Goal: Information Seeking & Learning: Find contact information

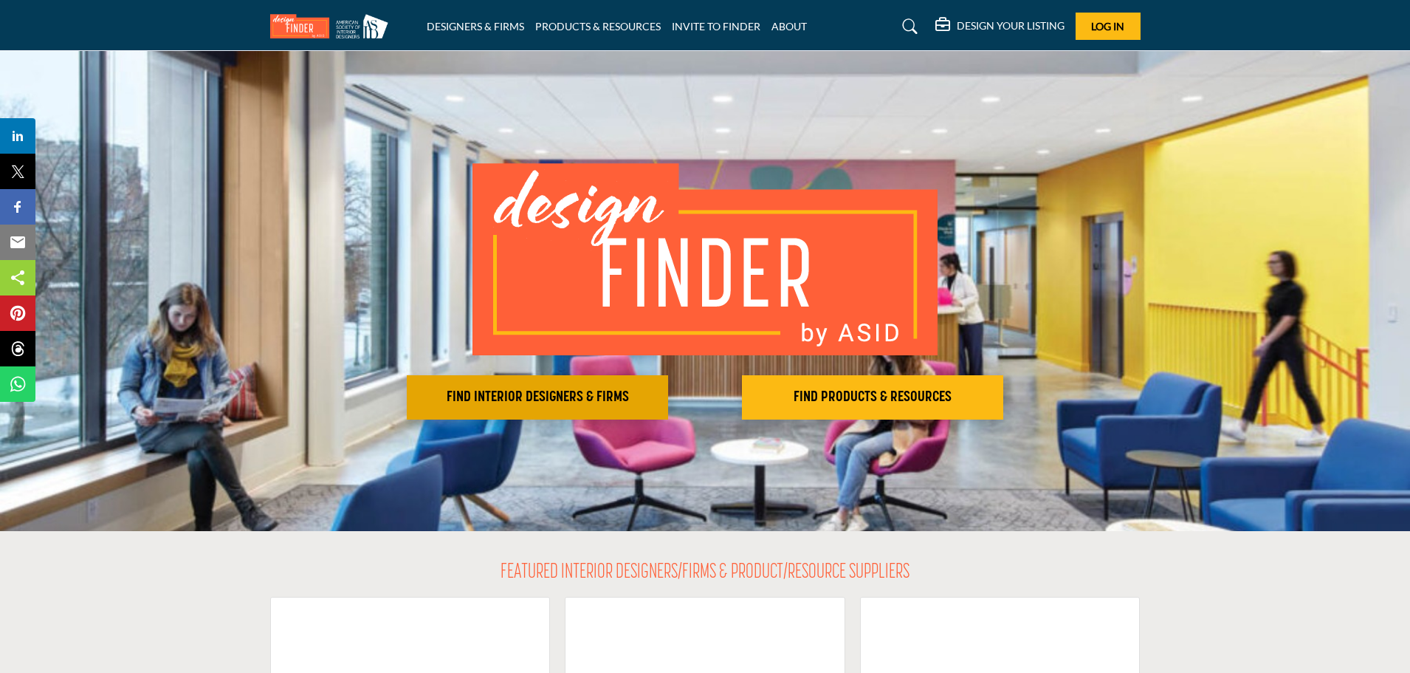
click at [577, 396] on h2 "FIND INTERIOR DESIGNERS & FIRMS" at bounding box center [537, 397] width 253 height 18
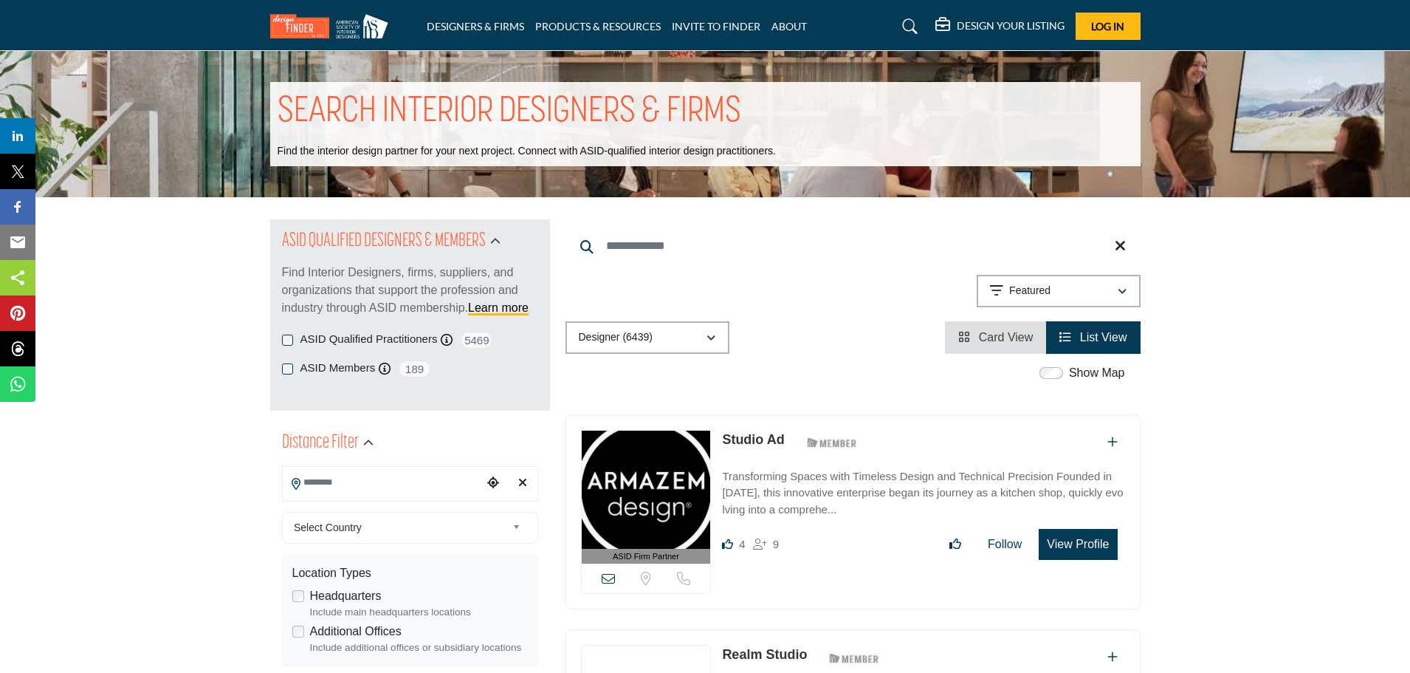
click at [402, 483] on input "Search Location" at bounding box center [382, 482] width 199 height 29
click at [517, 530] on b at bounding box center [518, 527] width 13 height 18
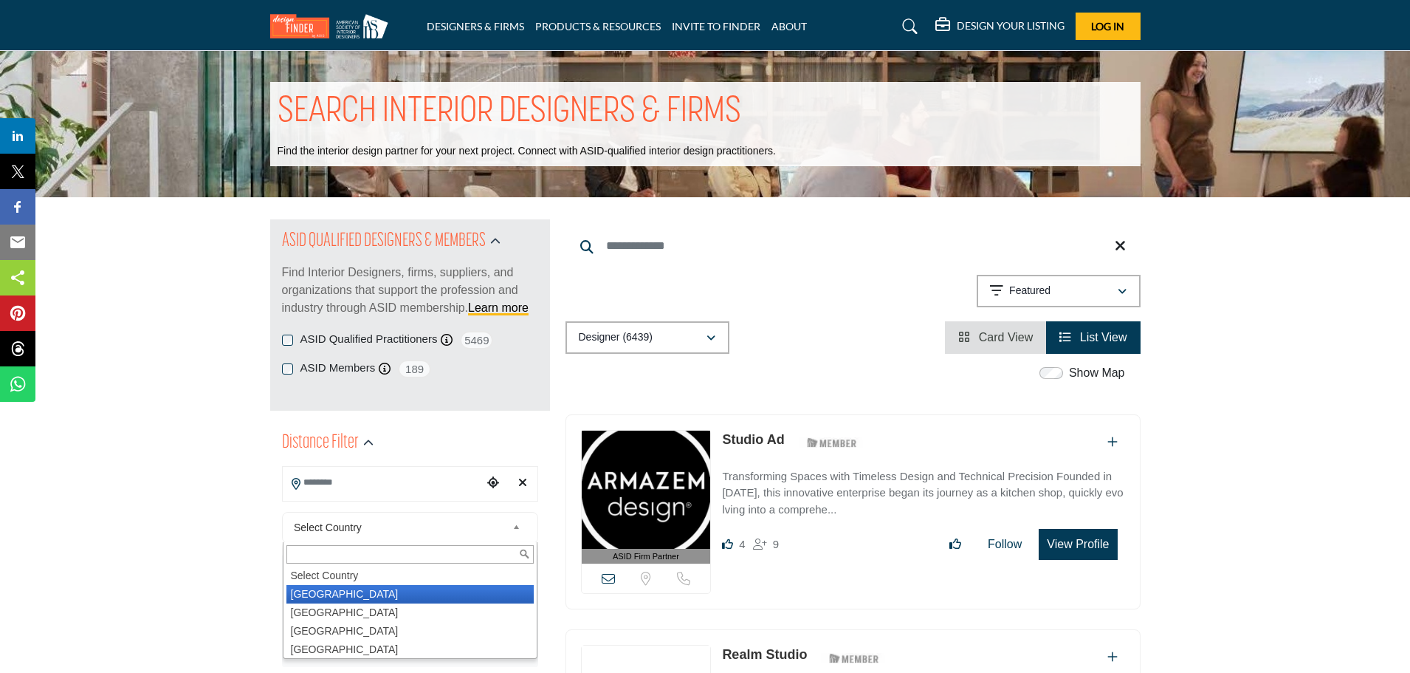
click at [337, 591] on li "United States" at bounding box center [409, 594] width 247 height 18
type input "***"
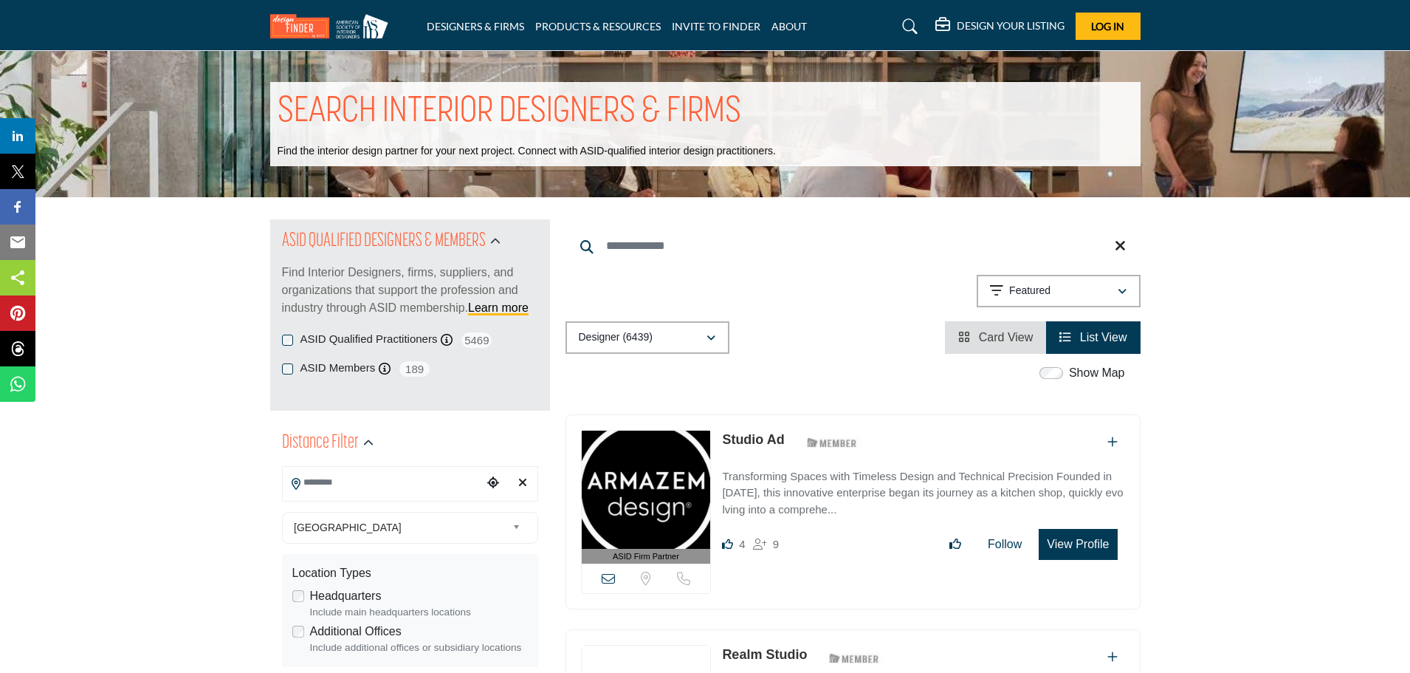
click at [340, 488] on input "Search Location" at bounding box center [382, 482] width 199 height 29
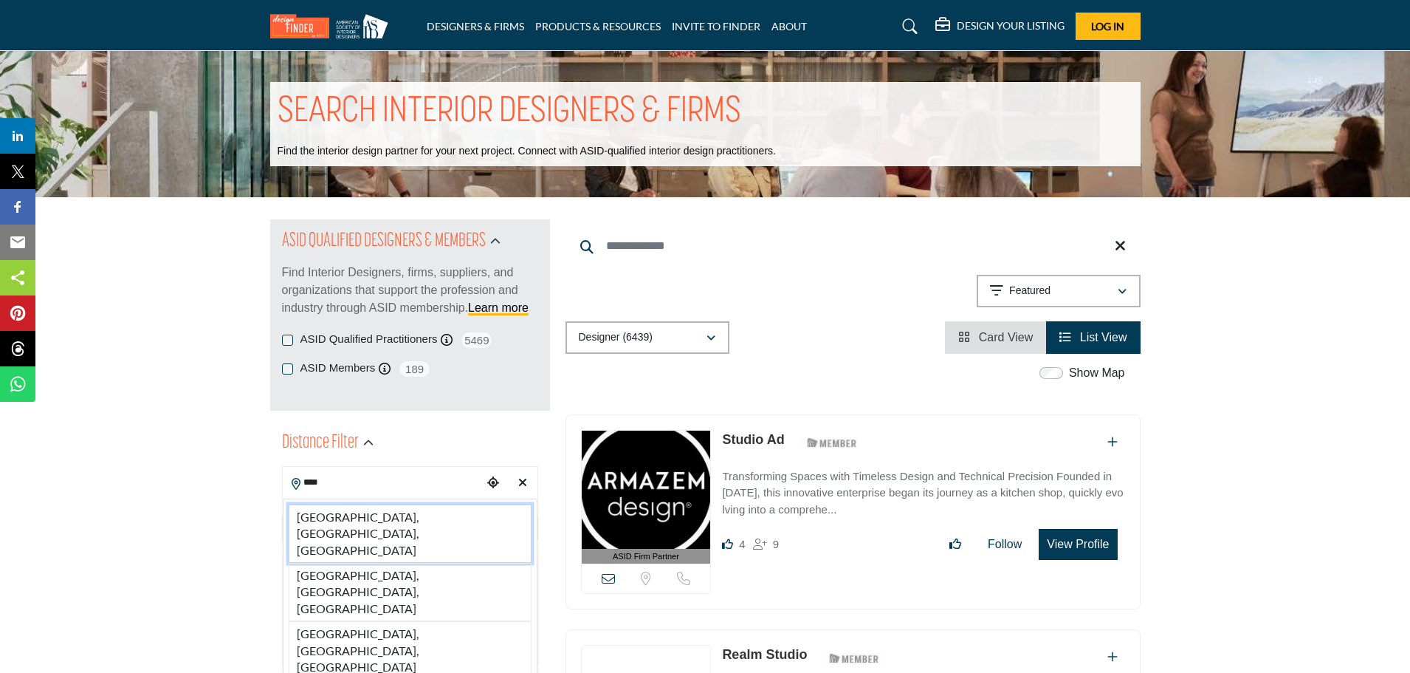
click at [340, 517] on li "Lodi, CA, USA" at bounding box center [410, 533] width 243 height 58
type input "**********"
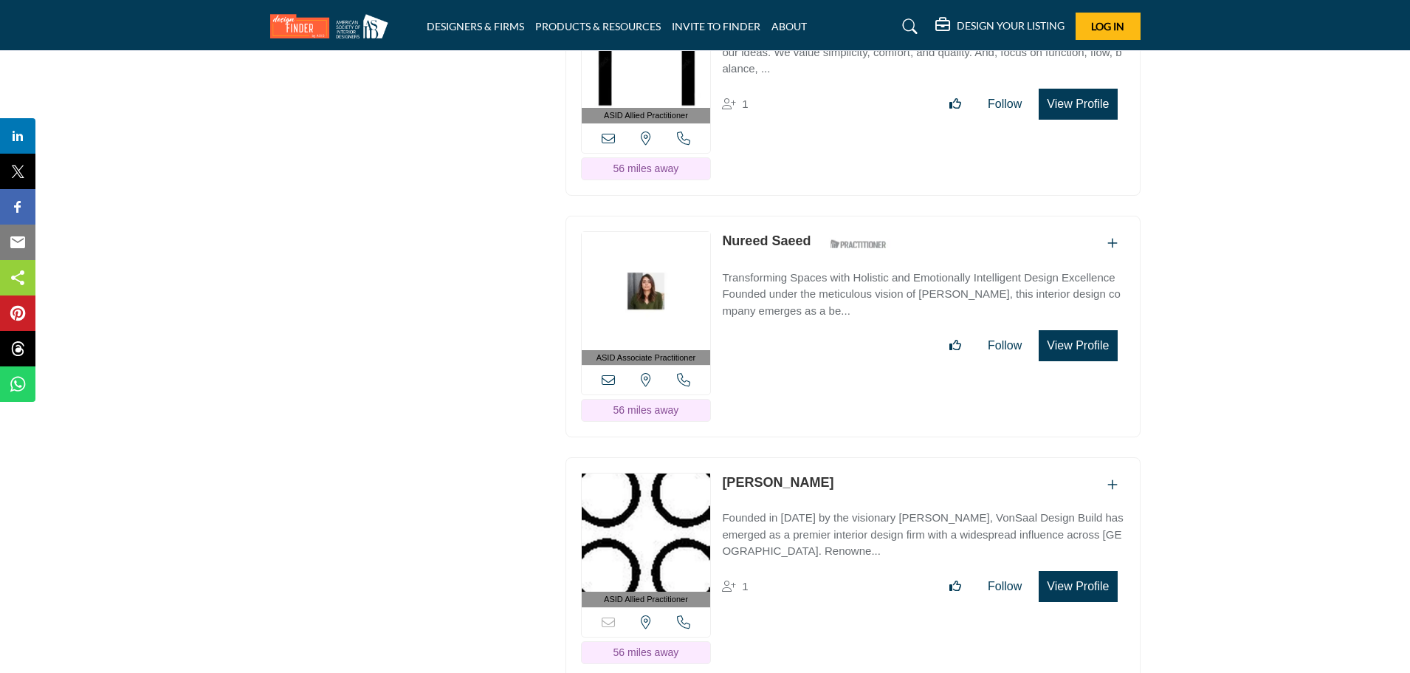
scroll to position [13959, 0]
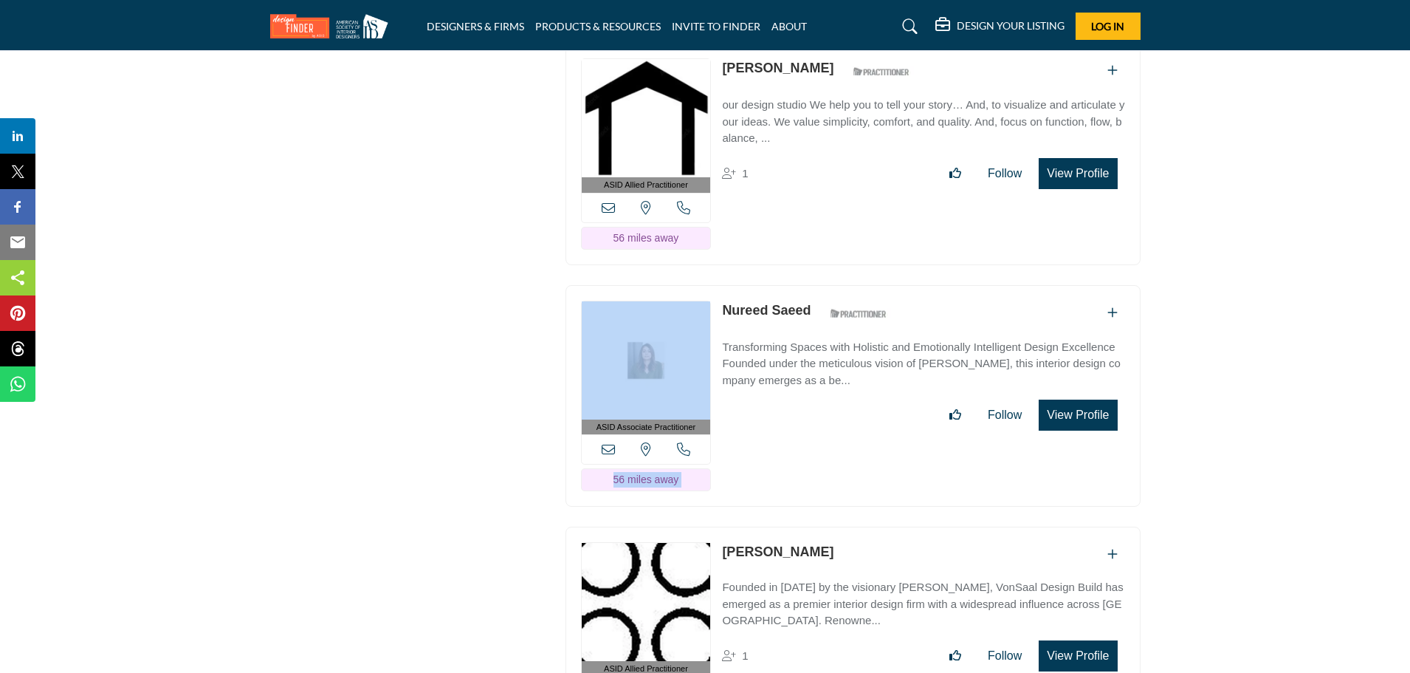
click at [719, 285] on div "ASID Associate Practitioner ASID Associate Practitioners have a degree in any m…" at bounding box center [853, 396] width 575 height 222
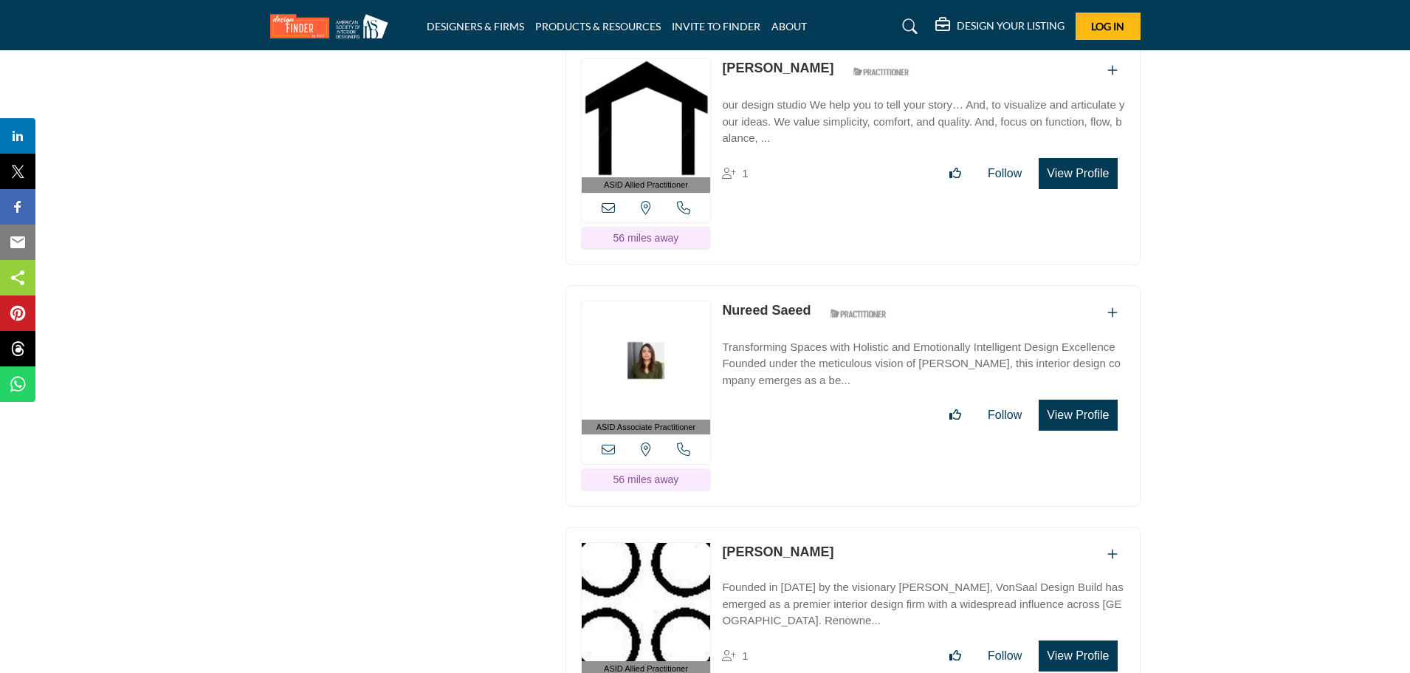
click at [819, 386] on div "ASID Associate Practitioner ASID Associate Practitioners have a degree in any m…" at bounding box center [853, 396] width 575 height 222
drag, startPoint x: 720, startPoint y: 230, endPoint x: 810, endPoint y: 232, distance: 90.1
click at [810, 285] on div "ASID Associate Practitioner ASID Associate Practitioners have a degree in any m…" at bounding box center [853, 396] width 575 height 222
copy link "Nureed Saeed"
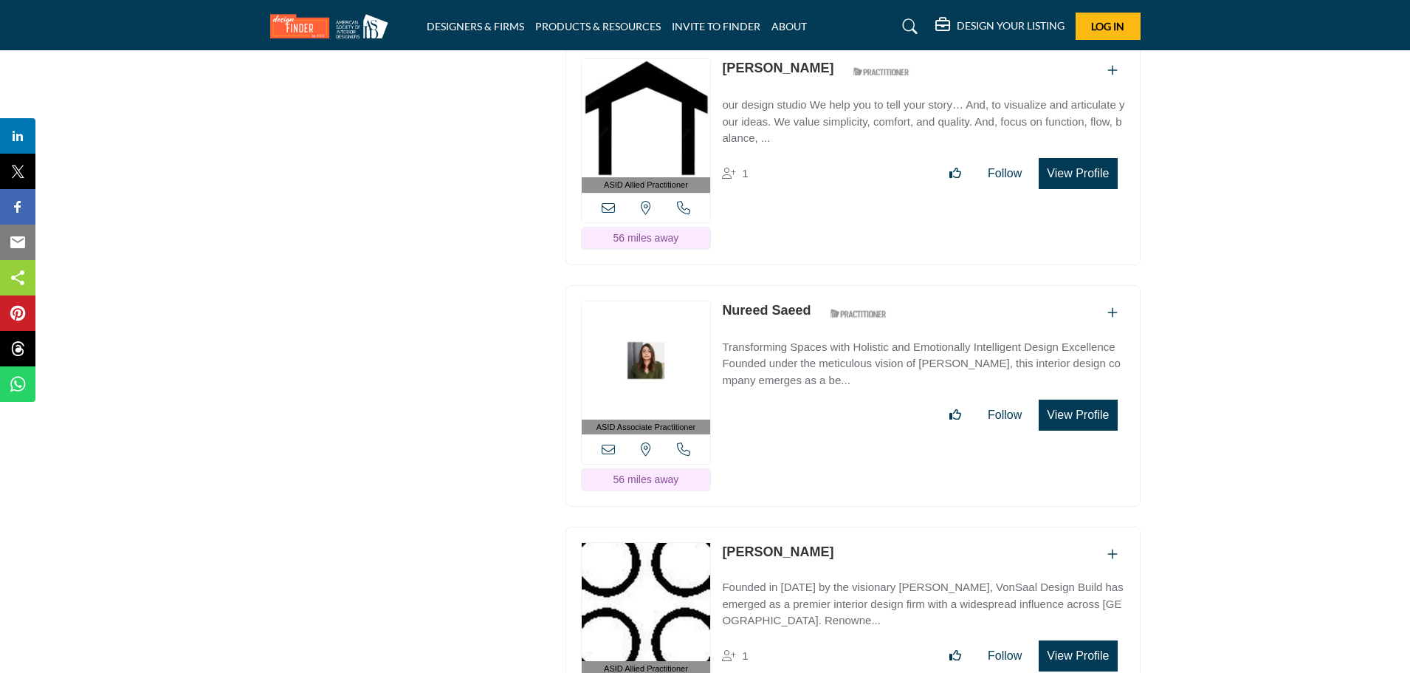
drag, startPoint x: 719, startPoint y: 470, endPoint x: 840, endPoint y: 473, distance: 120.4
click at [840, 526] on div "ASID Allied Practitioner ASID Allied Practitioners have successfully completed …" at bounding box center [853, 637] width 575 height 222
copy link "Richard Von Saal"
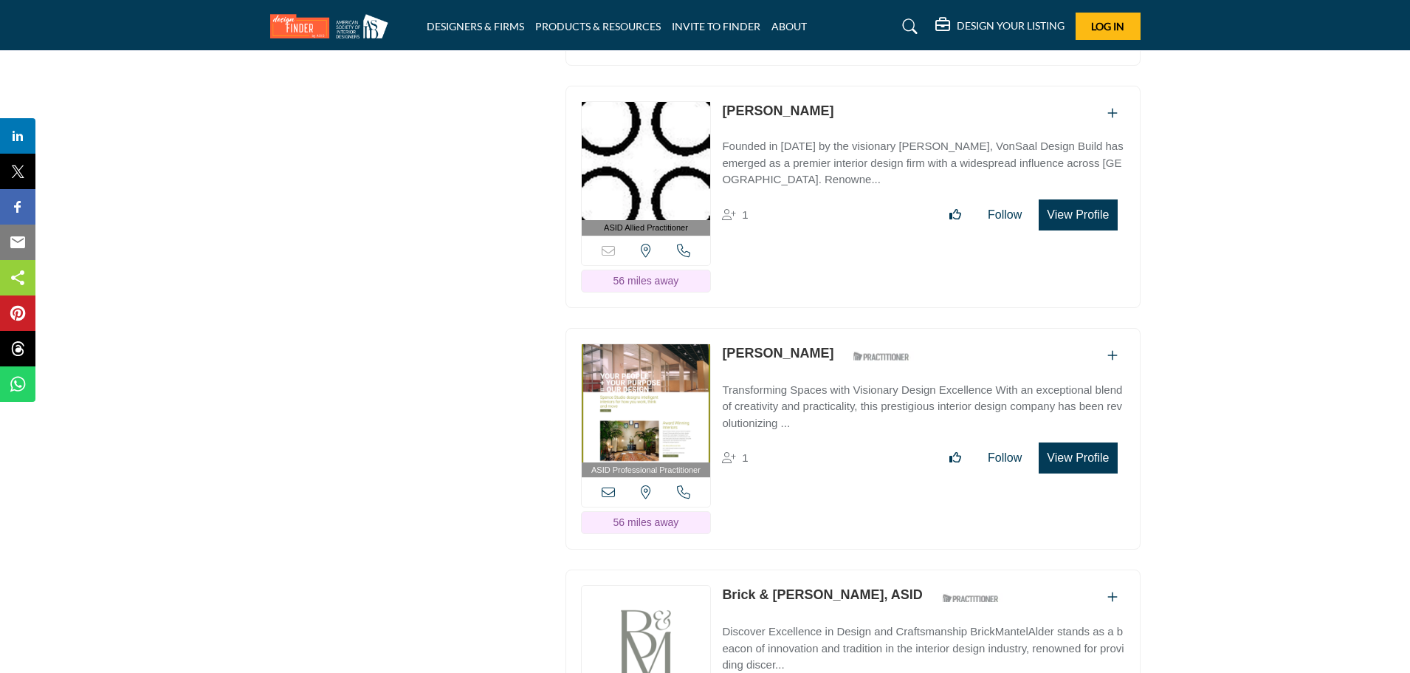
scroll to position [14470, 0]
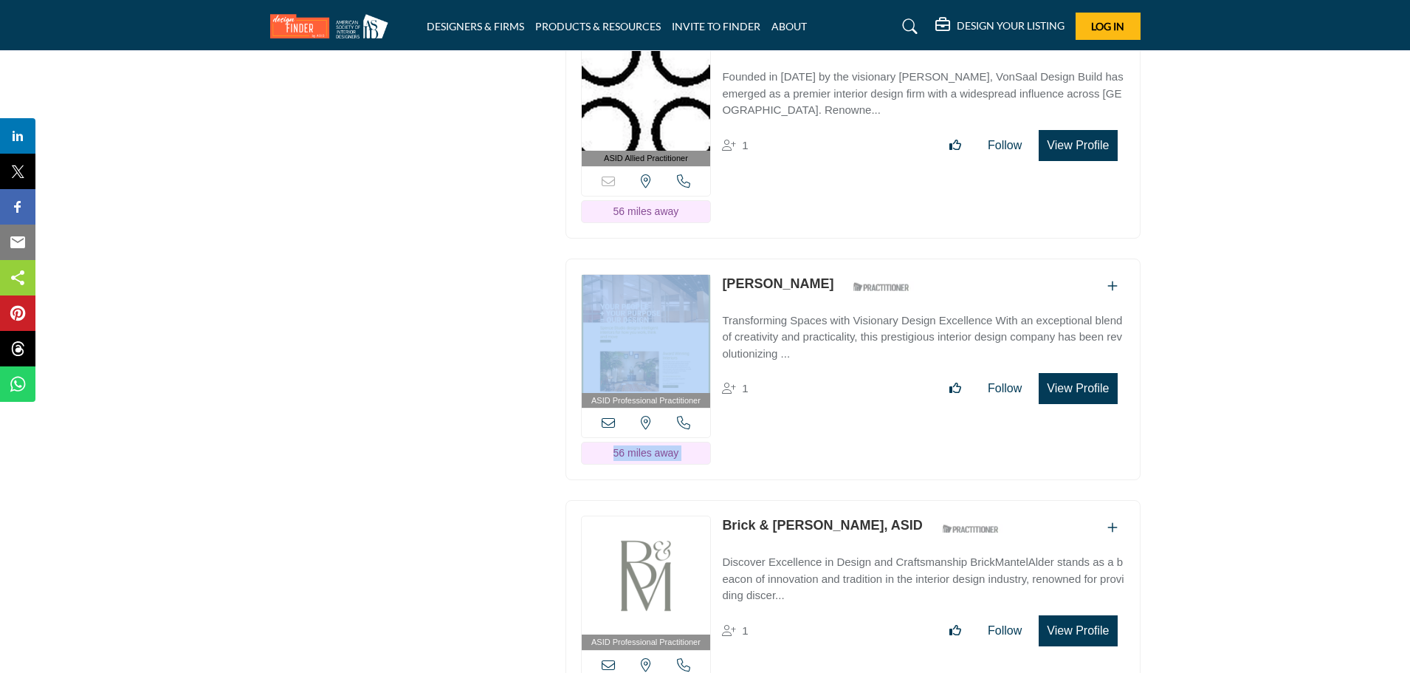
drag, startPoint x: 715, startPoint y: 201, endPoint x: 723, endPoint y: 203, distance: 8.4
click at [723, 258] on div "ASID Professional Practitioner ASID Professional Practitioners have successfull…" at bounding box center [853, 369] width 575 height 222
click at [731, 303] on link "Transforming Spaces with Visionary Design Excellence With an exceptional blend …" at bounding box center [923, 332] width 402 height 59
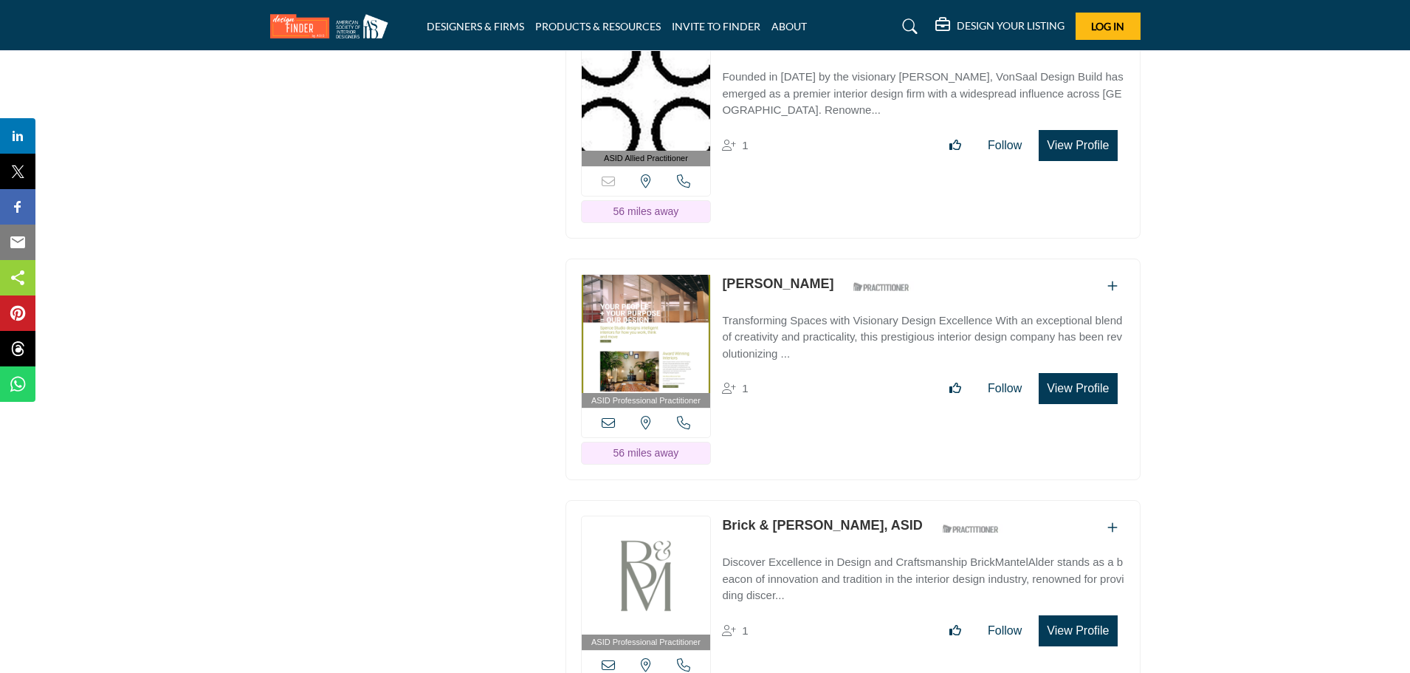
click at [787, 366] on div "ASID Professional Practitioner ASID Professional Practitioners have successfull…" at bounding box center [853, 369] width 575 height 222
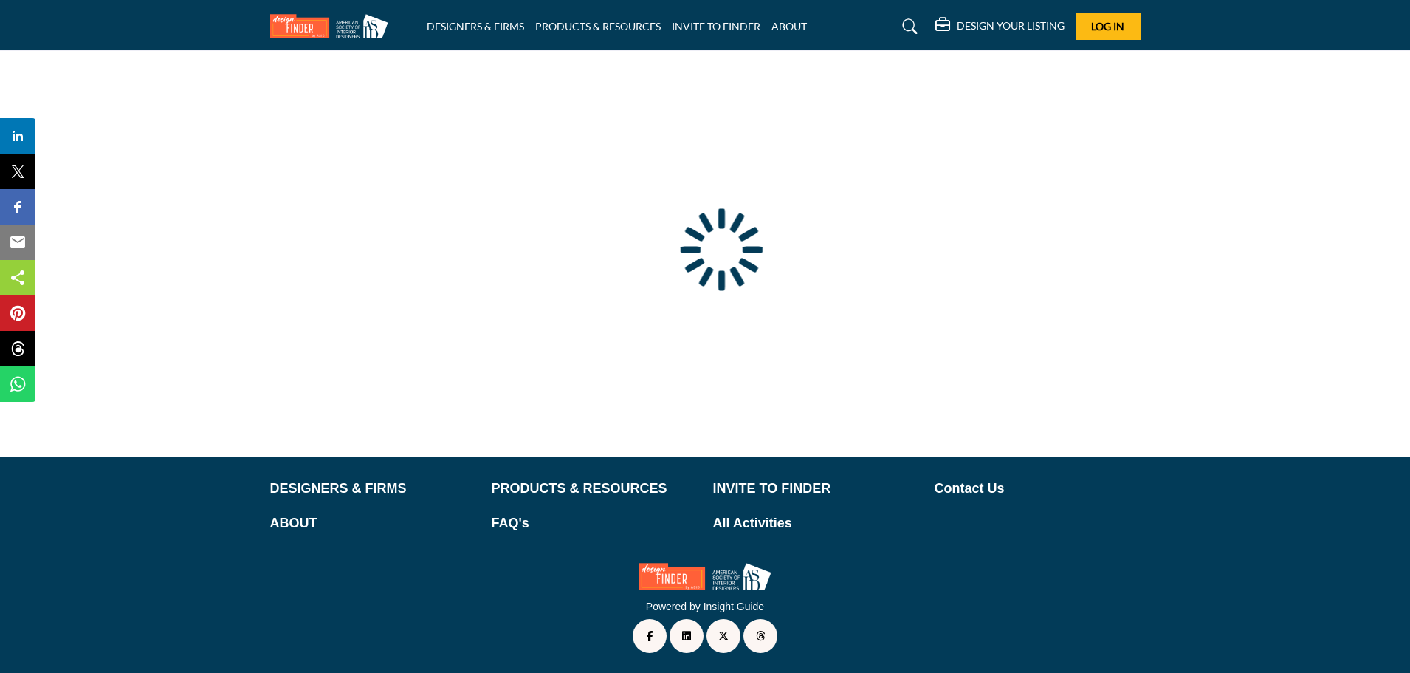
type input "**********"
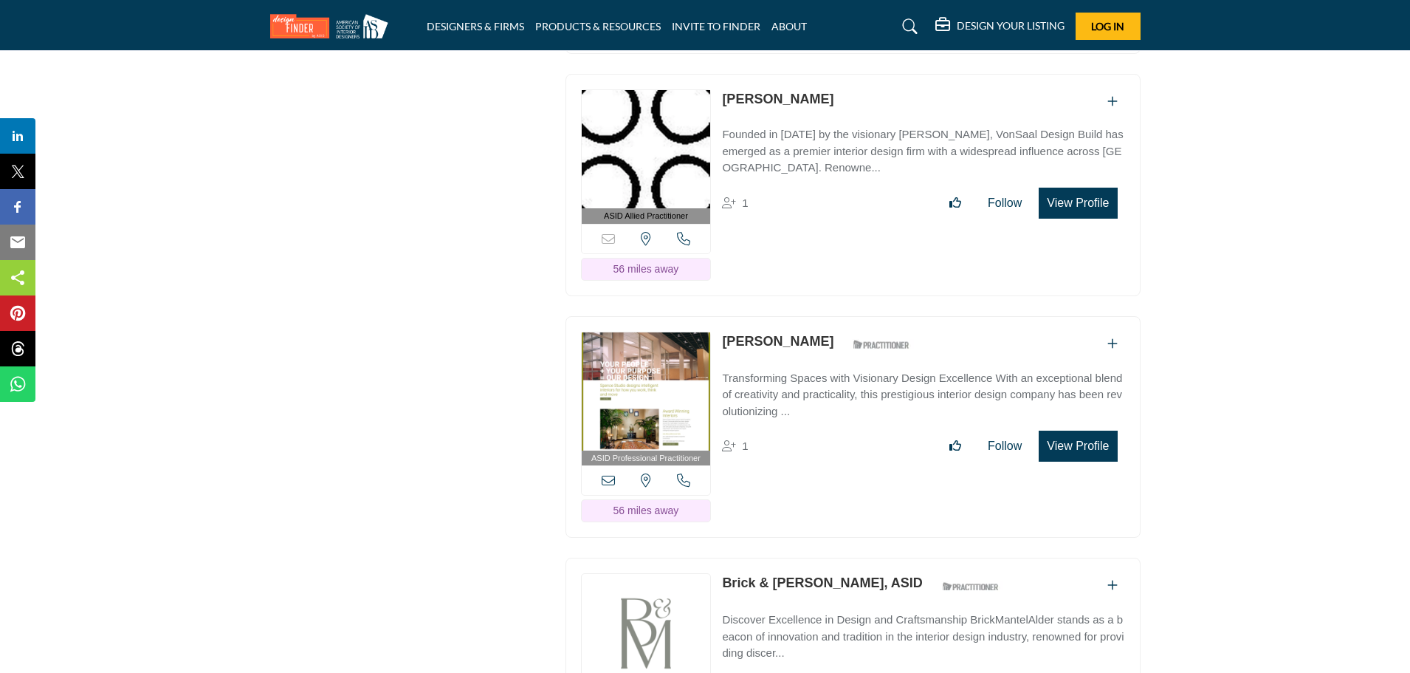
scroll to position [14423, 0]
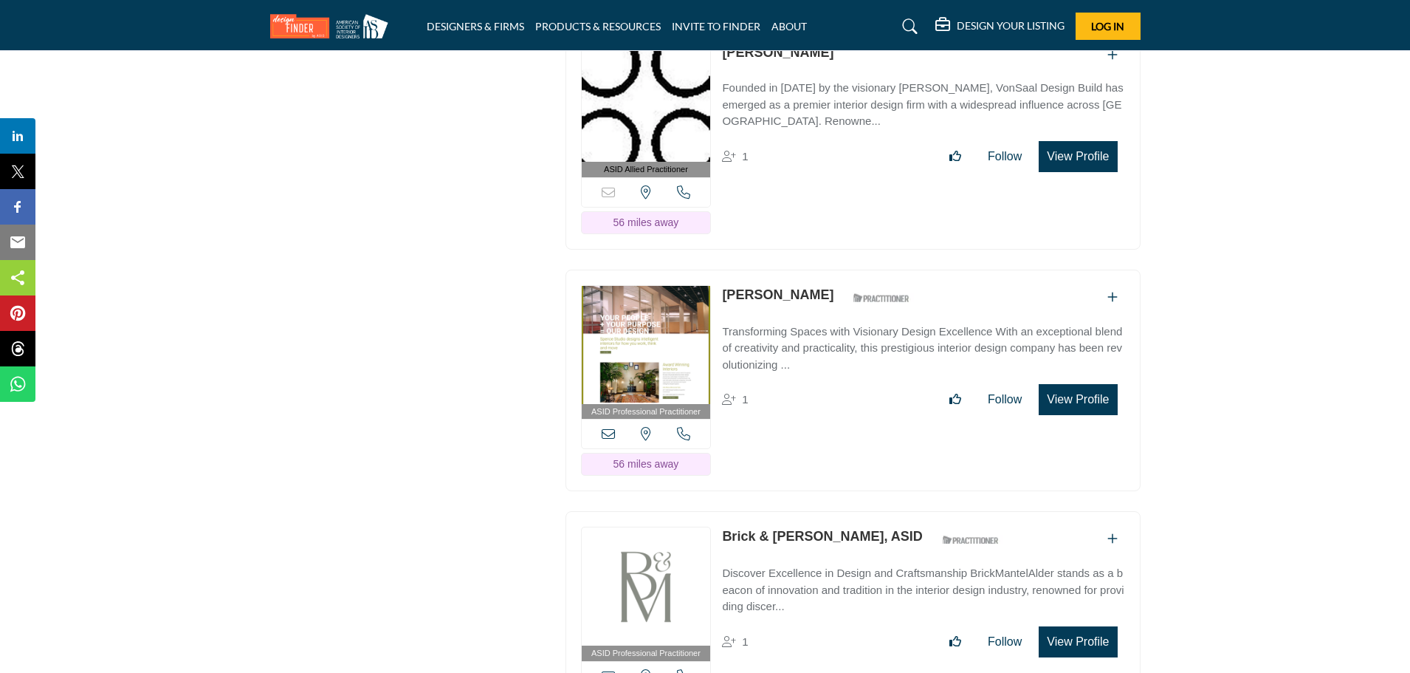
drag, startPoint x: 721, startPoint y: 250, endPoint x: 816, endPoint y: 250, distance: 94.5
click at [816, 270] on div "ASID Professional Practitioner ASID Professional Practitioners have successfull…" at bounding box center [853, 381] width 575 height 222
copy link "Loretta Spence"
drag, startPoint x: 718, startPoint y: 489, endPoint x: 852, endPoint y: 492, distance: 134.4
click at [852, 511] on div "ASID Professional Practitioner ASID Professional Practitioners have successfull…" at bounding box center [853, 622] width 575 height 222
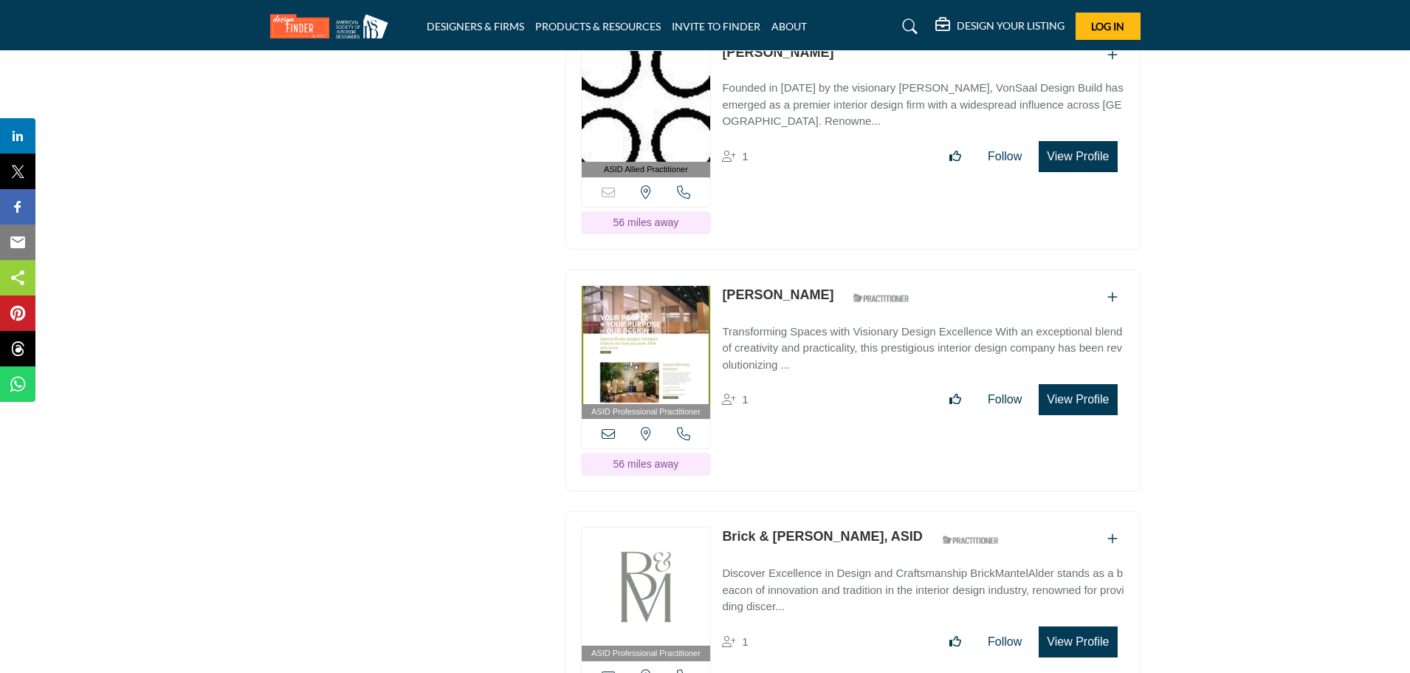
copy link "Brick & Mantel Alder"
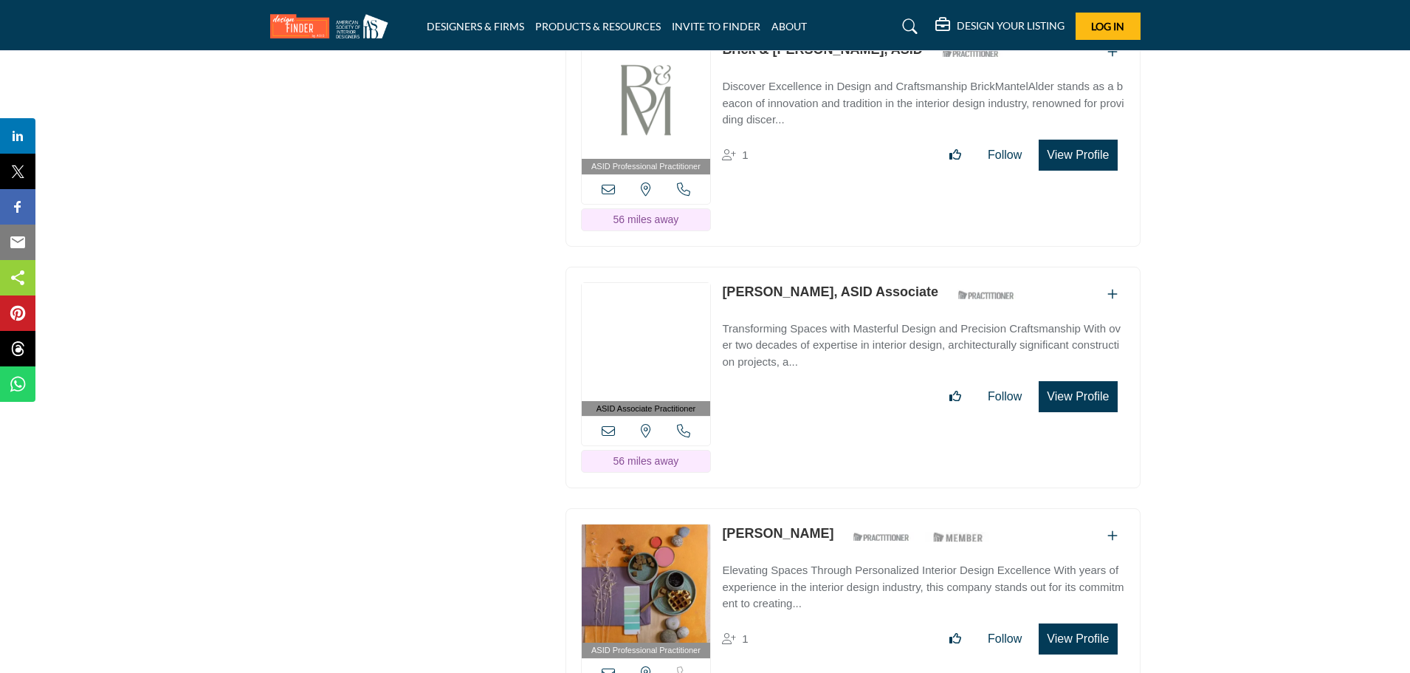
scroll to position [14933, 0]
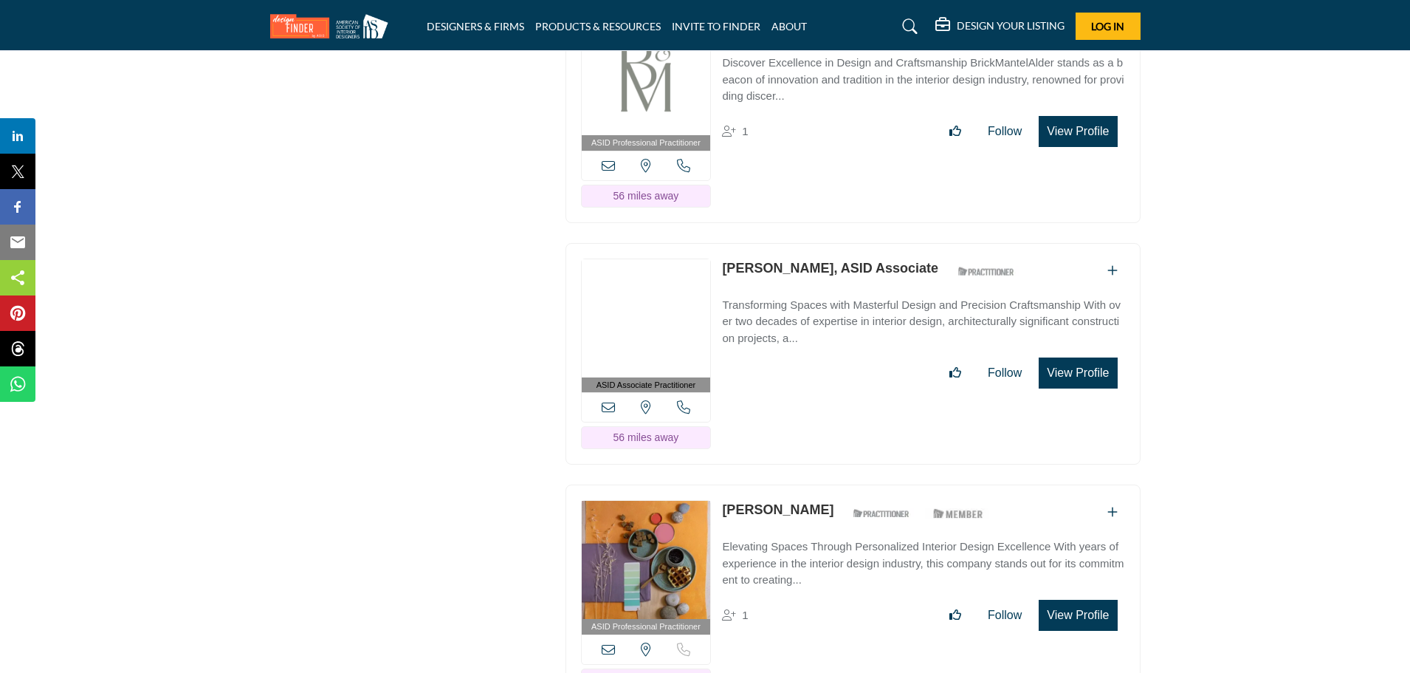
drag, startPoint x: 720, startPoint y: 222, endPoint x: 814, endPoint y: 222, distance: 93.8
click at [814, 243] on div "ASID Associate Practitioner ASID Associate Practitioners have a degree in any m…" at bounding box center [853, 354] width 575 height 222
copy link "Damon Savoia"
drag, startPoint x: 721, startPoint y: 463, endPoint x: 809, endPoint y: 462, distance: 87.9
click at [809, 484] on div "ASID Professional Practitioner ASID Professional Practitioners have successfull…" at bounding box center [853, 595] width 575 height 222
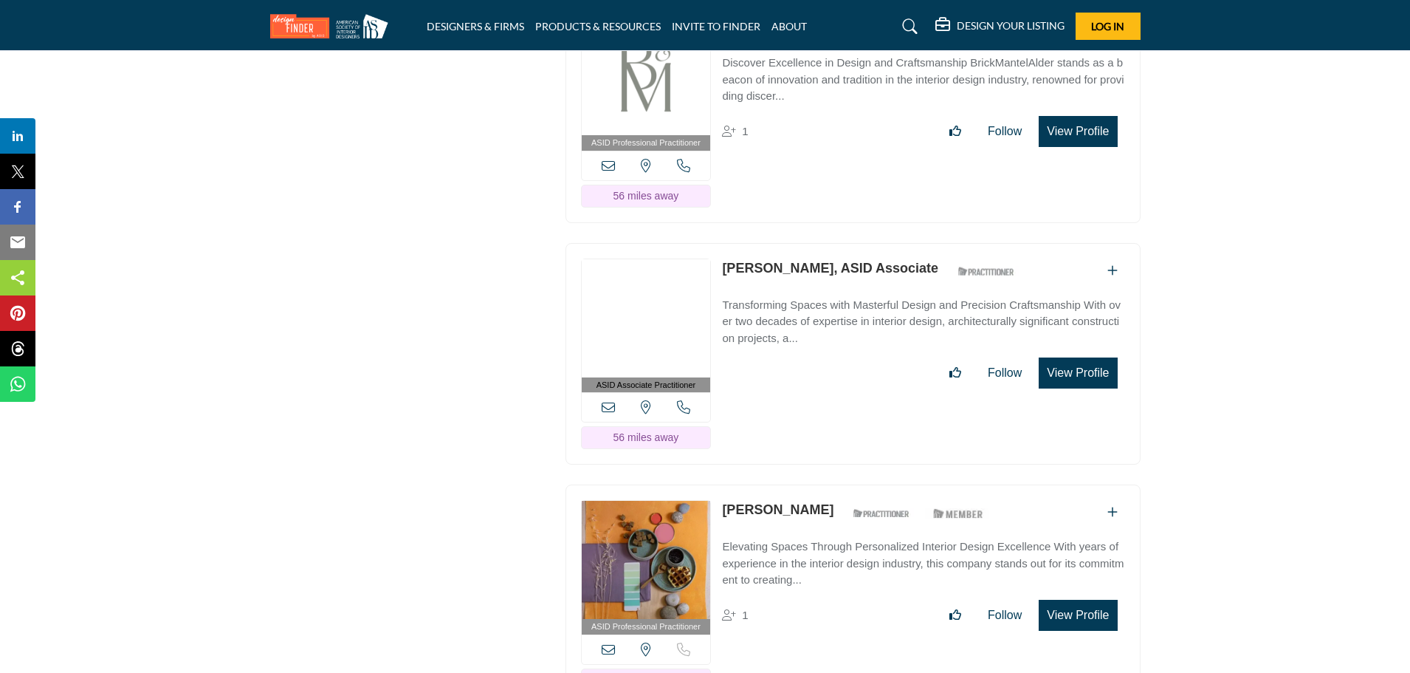
copy link "Phyllis Piepho"
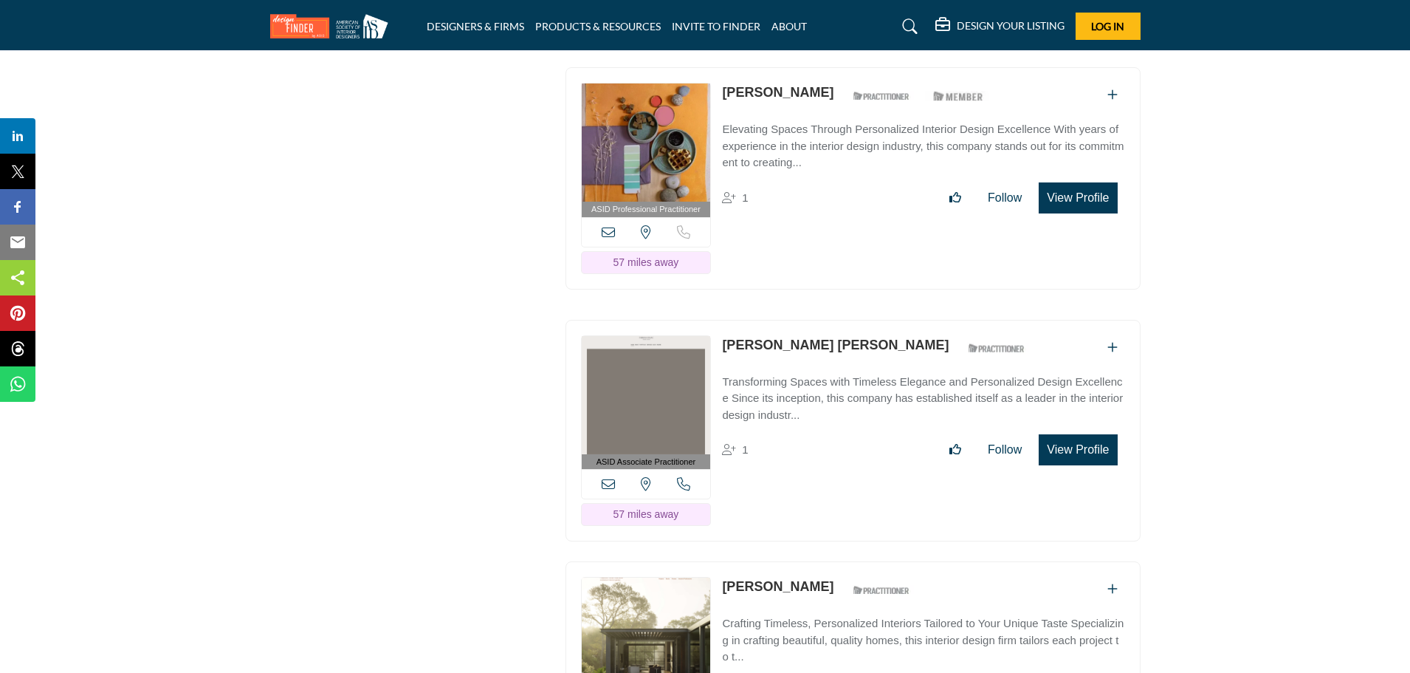
scroll to position [15374, 0]
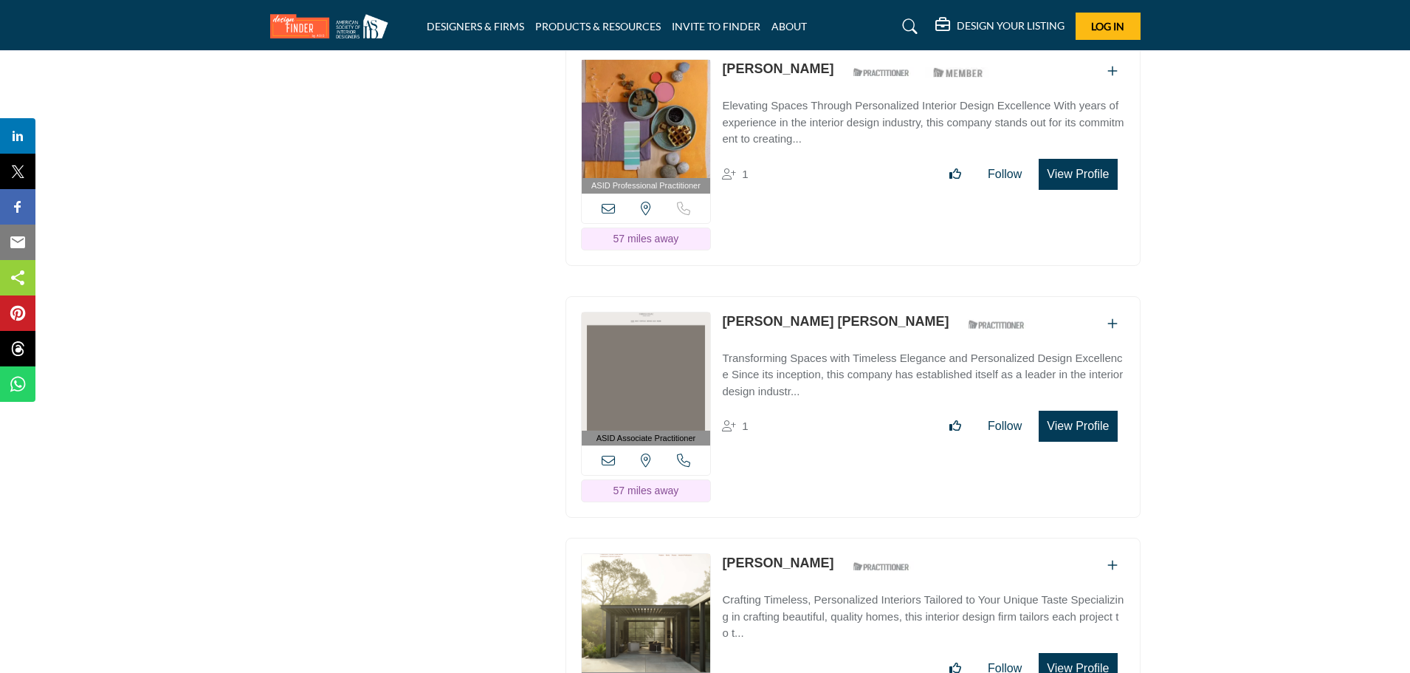
drag, startPoint x: 719, startPoint y: 272, endPoint x: 894, endPoint y: 272, distance: 175.0
click at [894, 296] on div "ASID Associate Practitioner ASID Associate Practitioners have a degree in any m…" at bounding box center [853, 407] width 575 height 222
copy link "Fabiana Bogoslavsky Isaac"
